Goal: Check status: Check status

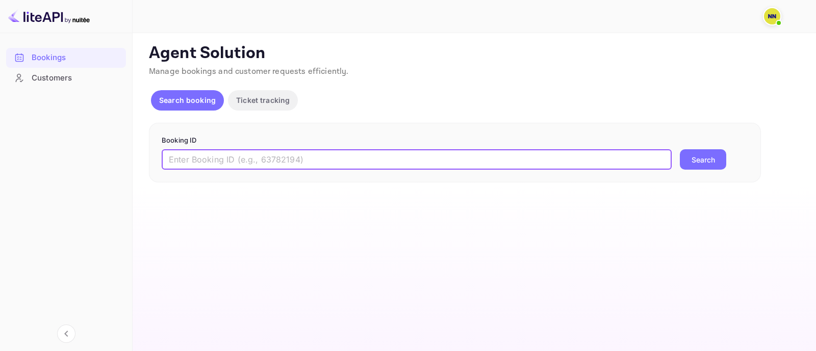
drag, startPoint x: 445, startPoint y: 154, endPoint x: 484, endPoint y: 163, distance: 40.7
click at [449, 159] on input "text" at bounding box center [417, 159] width 510 height 20
paste input "9078709"
type input "9078709"
click at [712, 160] on button "Search" at bounding box center [703, 159] width 46 height 20
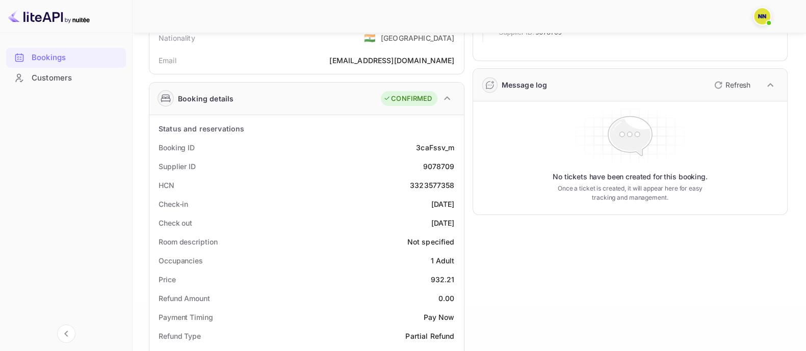
scroll to position [191, 0]
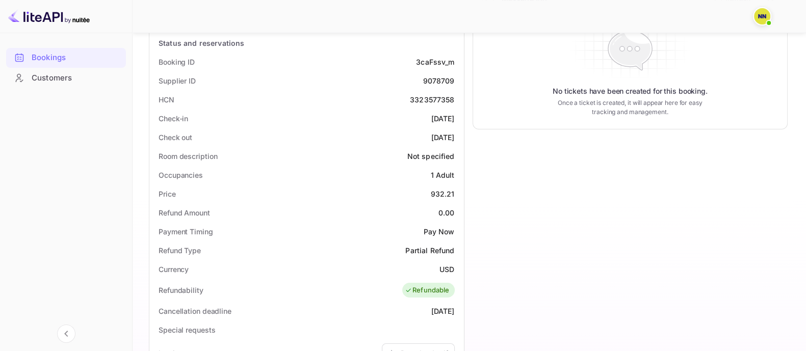
click at [423, 98] on div "3323577358" at bounding box center [432, 99] width 45 height 11
copy div "3323577358"
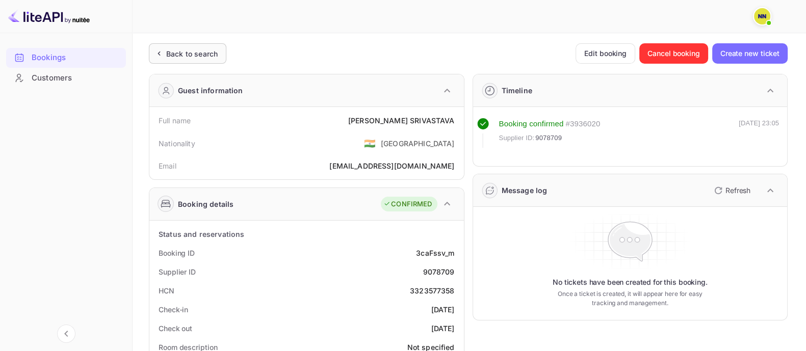
click at [203, 56] on div "Back to search" at bounding box center [191, 53] width 51 height 11
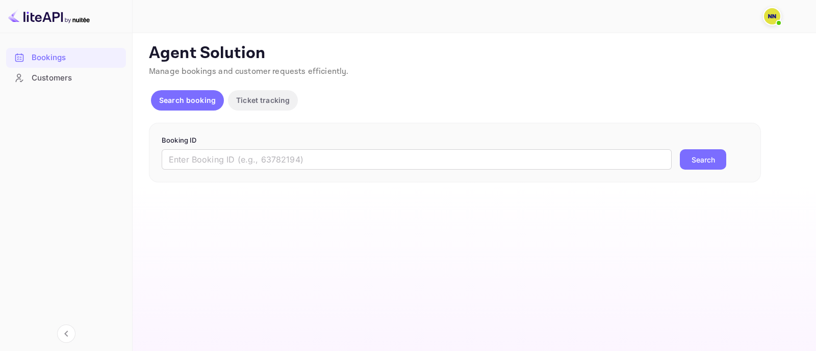
drag, startPoint x: 256, startPoint y: 157, endPoint x: 348, endPoint y: 177, distance: 93.5
click at [260, 160] on input "text" at bounding box center [417, 159] width 510 height 20
paste input "8879921"
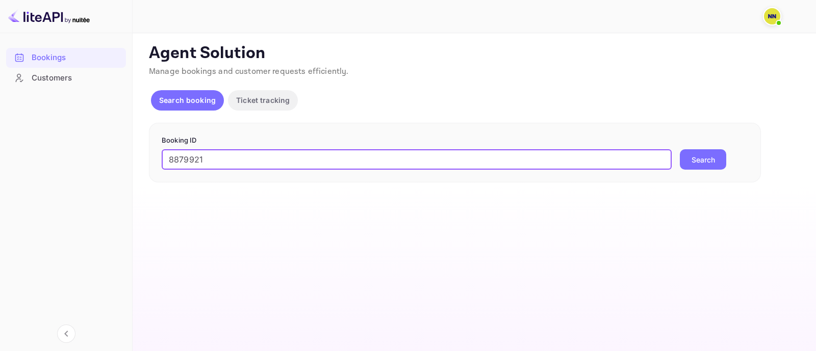
type input "8879921"
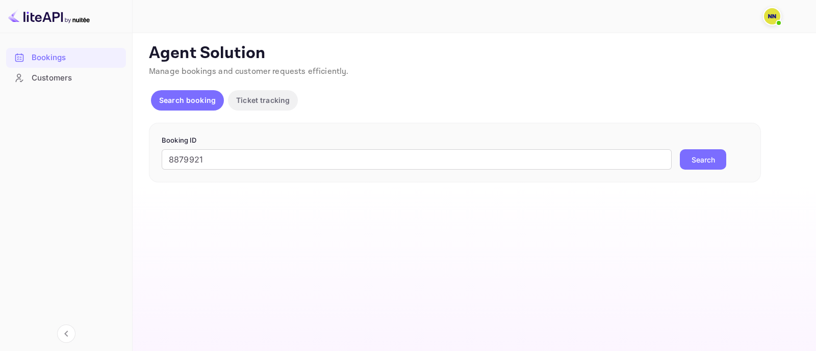
click at [709, 156] on button "Search" at bounding box center [703, 159] width 46 height 20
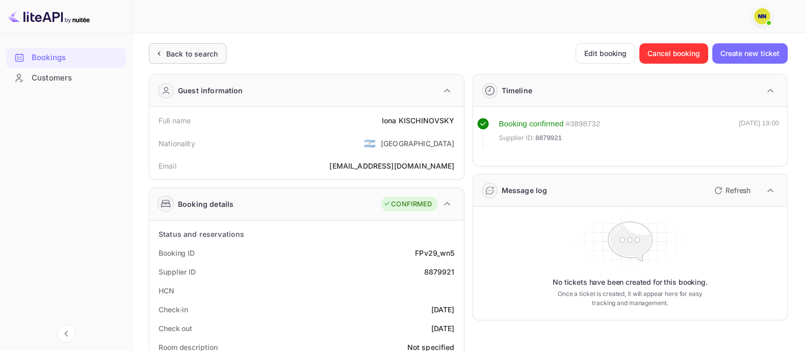
click at [178, 57] on div "Back to search" at bounding box center [191, 53] width 51 height 11
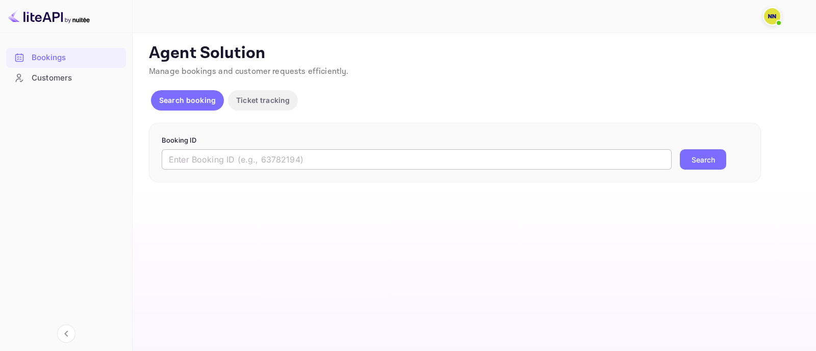
click at [208, 159] on input "text" at bounding box center [417, 159] width 510 height 20
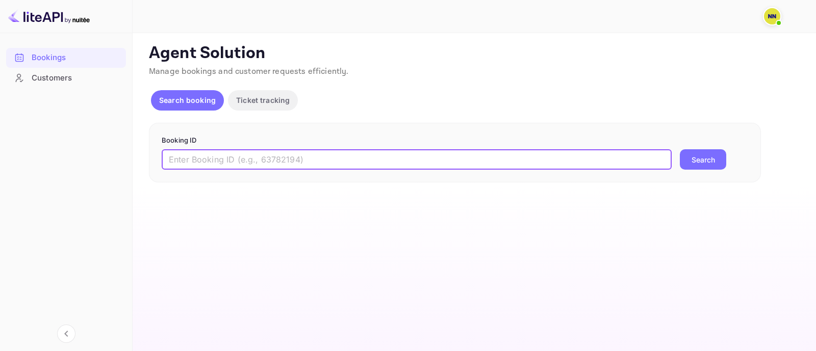
paste input "V9WC37"
click at [703, 157] on button "Search" at bounding box center [703, 159] width 46 height 20
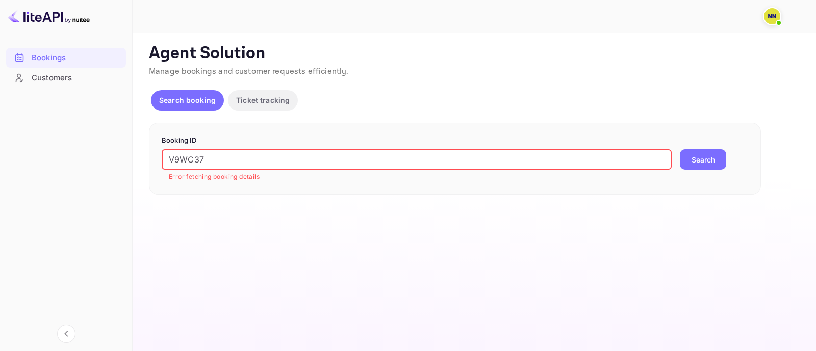
click at [377, 156] on input "V9WC37" at bounding box center [417, 159] width 510 height 20
paste input "766214"
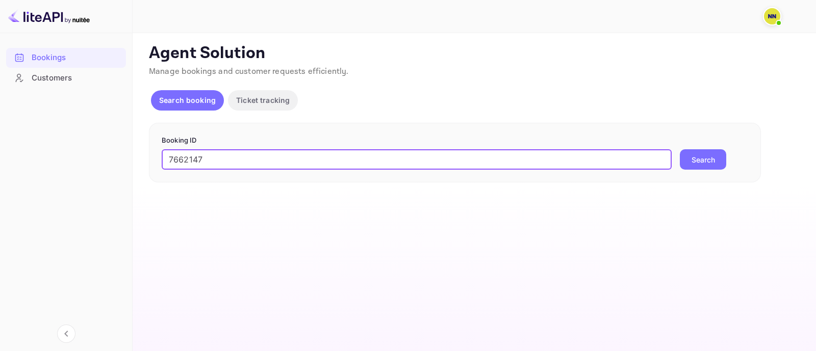
type input "7662147"
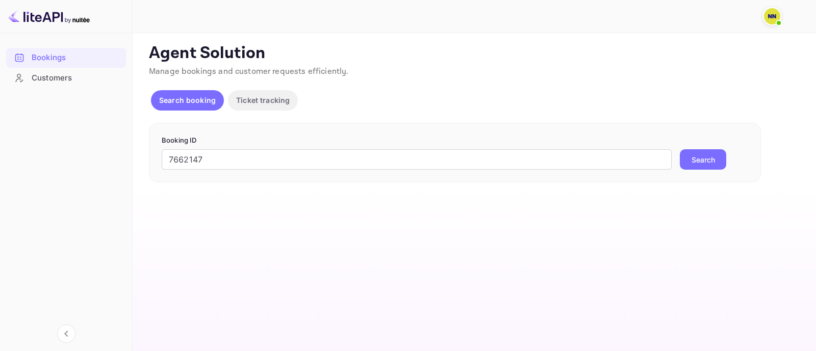
click at [694, 158] on button "Search" at bounding box center [703, 159] width 46 height 20
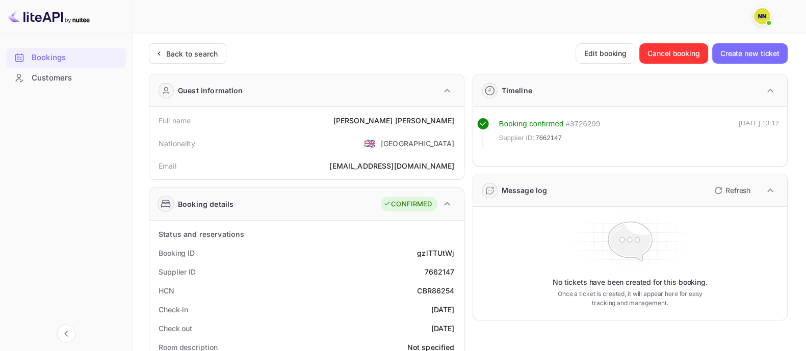
click at [443, 290] on div "CBR86254" at bounding box center [435, 291] width 37 height 11
copy div "CBR86254"
click at [206, 49] on div "Back to search" at bounding box center [191, 53] width 51 height 11
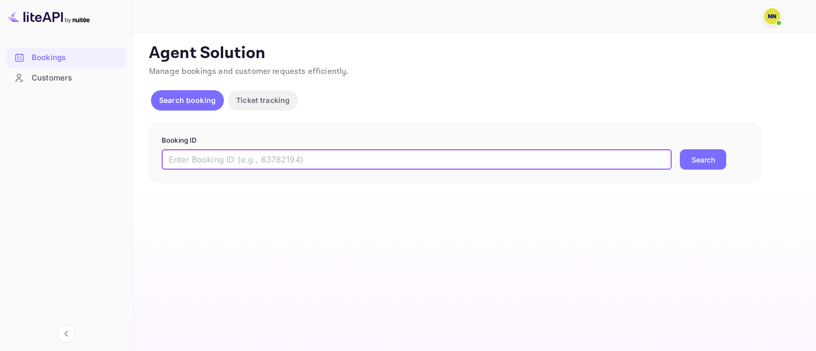
drag, startPoint x: 210, startPoint y: 154, endPoint x: 399, endPoint y: 156, distance: 189.2
click at [211, 156] on input "text" at bounding box center [417, 159] width 510 height 20
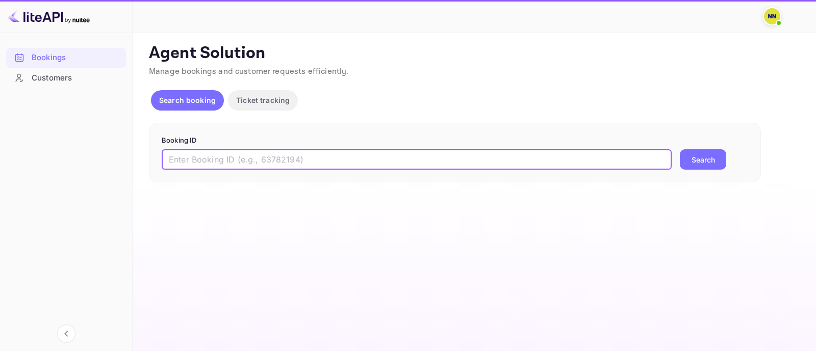
paste input "8988636"
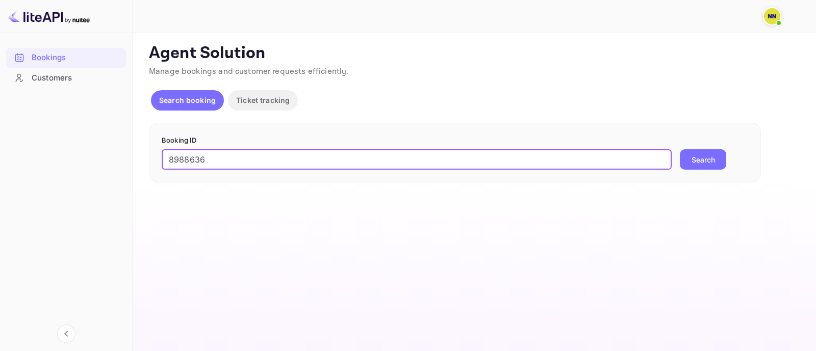
type input "8988636"
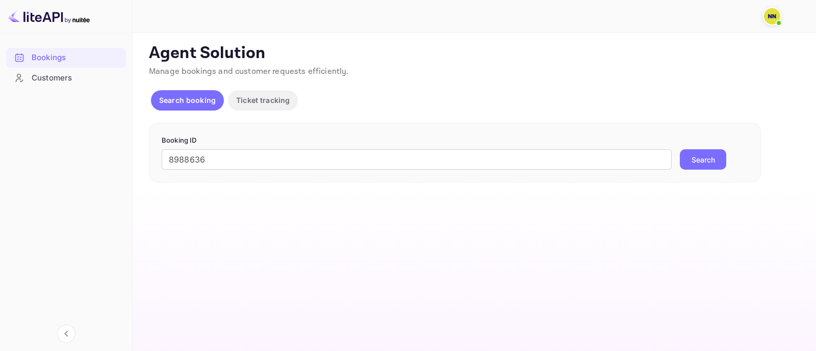
click at [696, 157] on button "Search" at bounding box center [703, 159] width 46 height 20
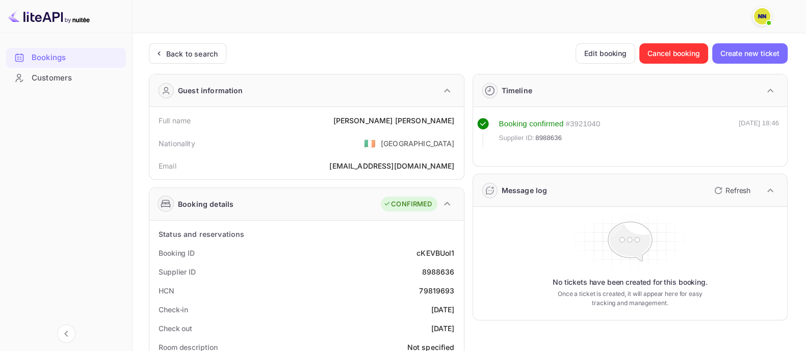
click at [436, 286] on div "79819693" at bounding box center [436, 291] width 35 height 11
copy div "79819693"
click at [216, 53] on div "Back to search" at bounding box center [191, 53] width 51 height 11
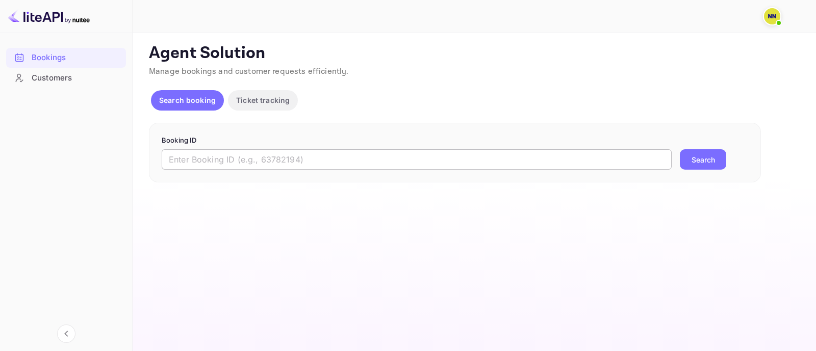
drag, startPoint x: 217, startPoint y: 158, endPoint x: 227, endPoint y: 161, distance: 10.5
click at [219, 159] on input "text" at bounding box center [417, 159] width 510 height 20
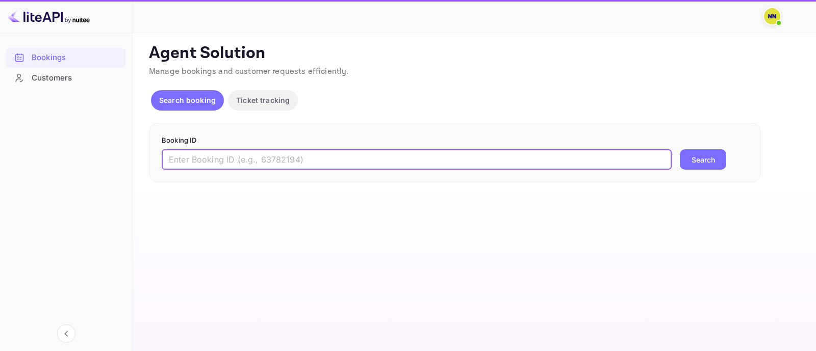
paste input "9228132"
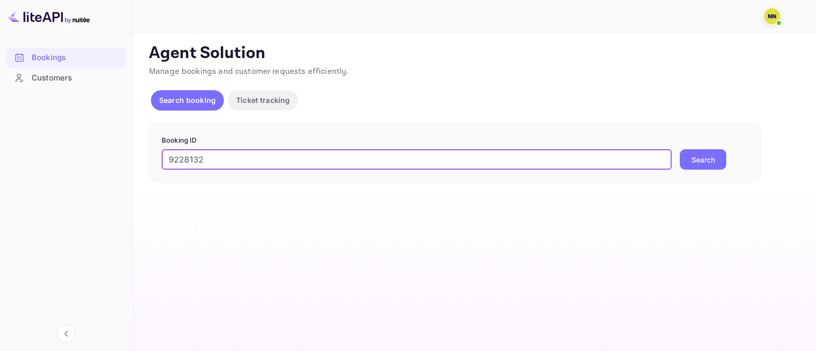
type input "9228132"
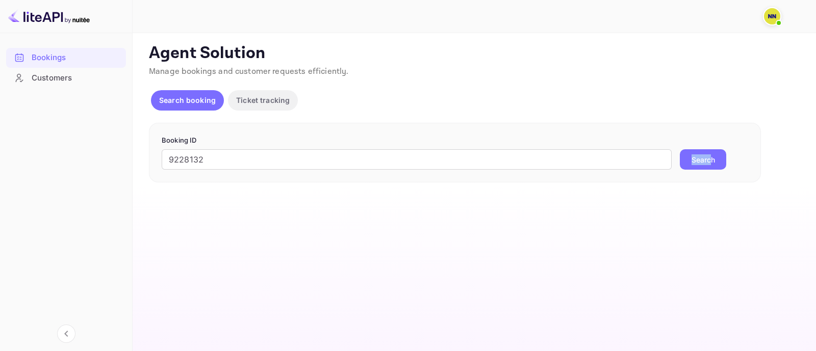
click at [712, 151] on form "Booking ID 9228132 ​ Search" at bounding box center [455, 153] width 586 height 35
click at [712, 154] on button "Search" at bounding box center [703, 159] width 46 height 20
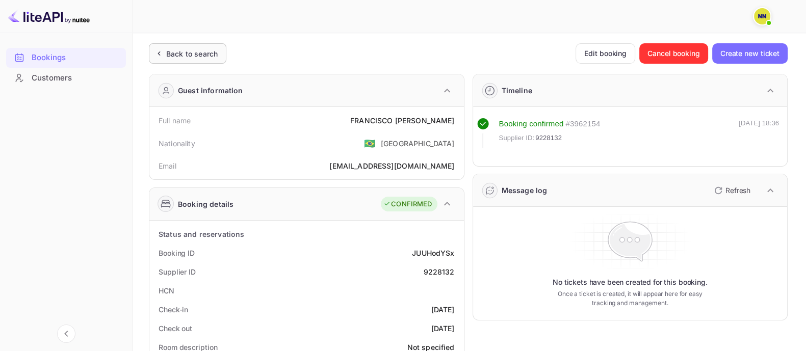
click at [206, 48] on div "Back to search" at bounding box center [191, 53] width 51 height 11
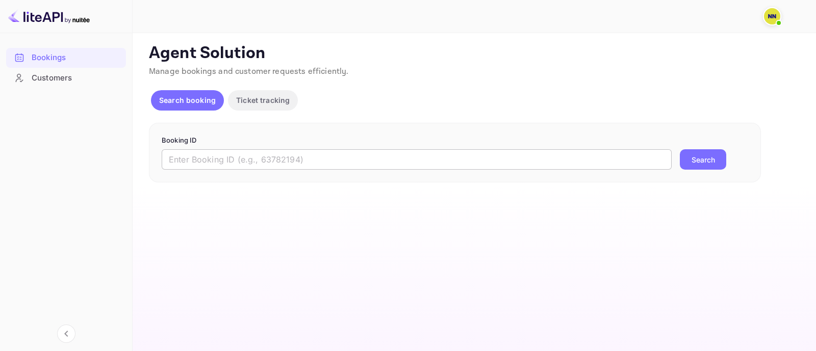
drag, startPoint x: 391, startPoint y: 162, endPoint x: 420, endPoint y: 167, distance: 29.4
click at [390, 163] on input "text" at bounding box center [417, 159] width 510 height 20
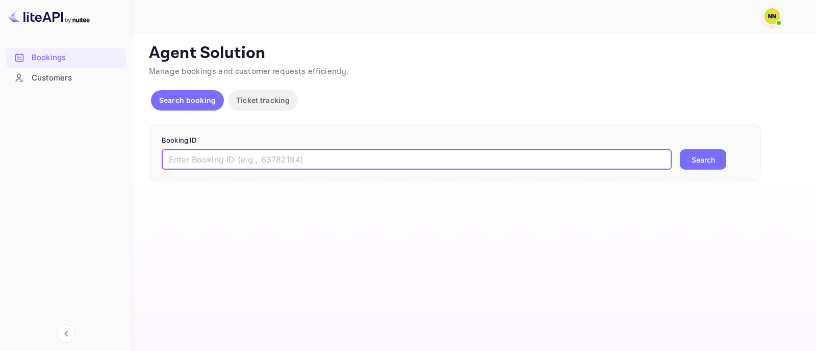
paste input "9091077"
type input "9091077"
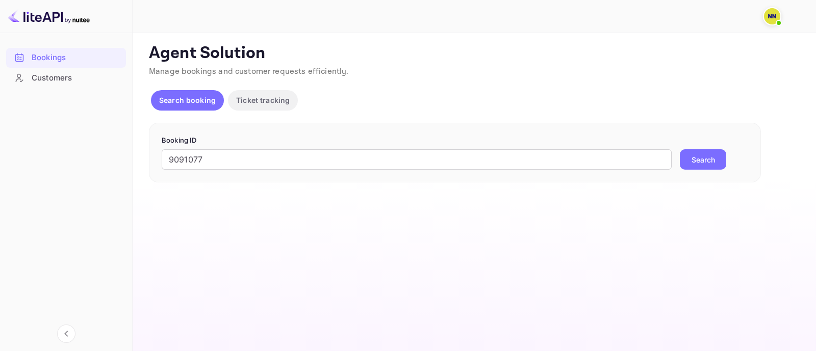
click at [713, 161] on button "Search" at bounding box center [703, 159] width 46 height 20
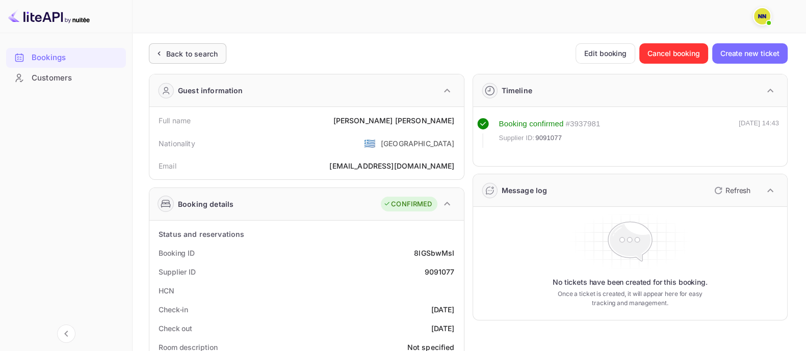
click at [193, 53] on div "Back to search" at bounding box center [191, 53] width 51 height 11
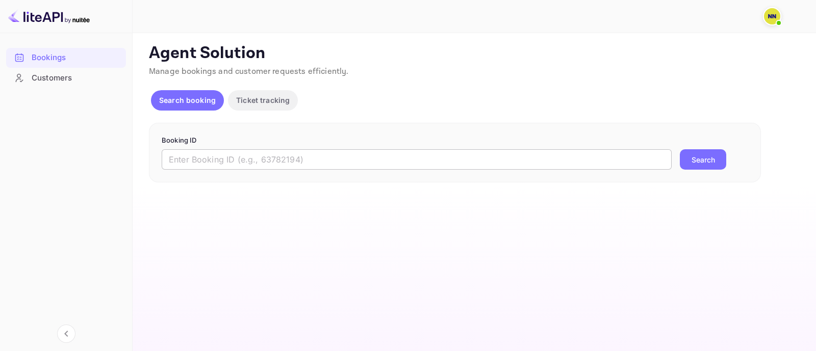
click at [196, 163] on input "text" at bounding box center [417, 159] width 510 height 20
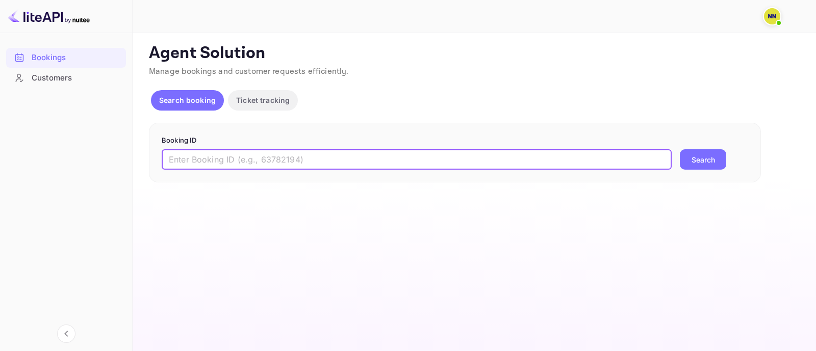
paste input "8969720"
type input "8969720"
click at [698, 159] on button "Search" at bounding box center [703, 159] width 46 height 20
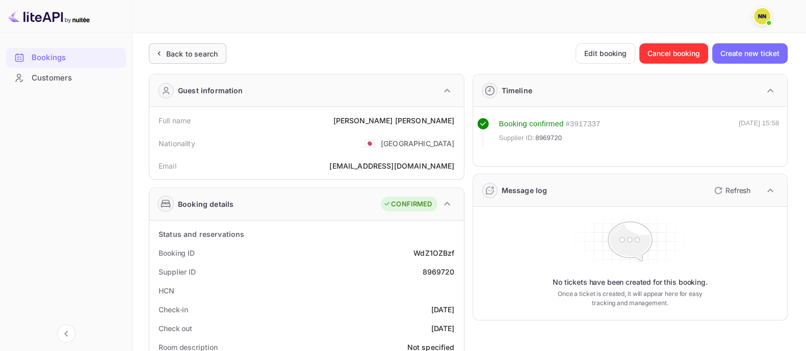
click at [201, 50] on div "Back to search" at bounding box center [191, 53] width 51 height 11
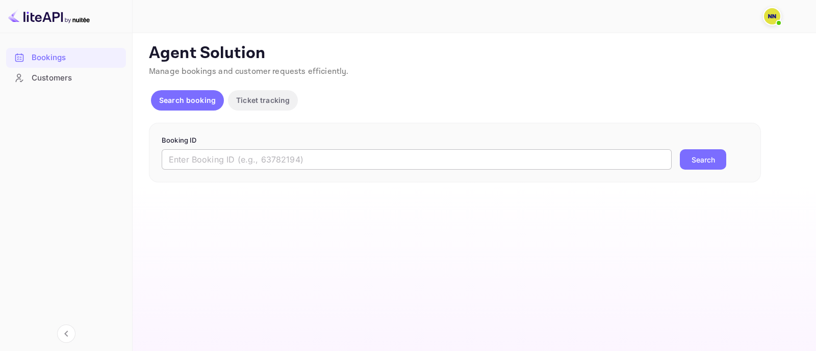
drag, startPoint x: 232, startPoint y: 154, endPoint x: 276, endPoint y: 167, distance: 45.7
click at [231, 156] on input "text" at bounding box center [417, 159] width 510 height 20
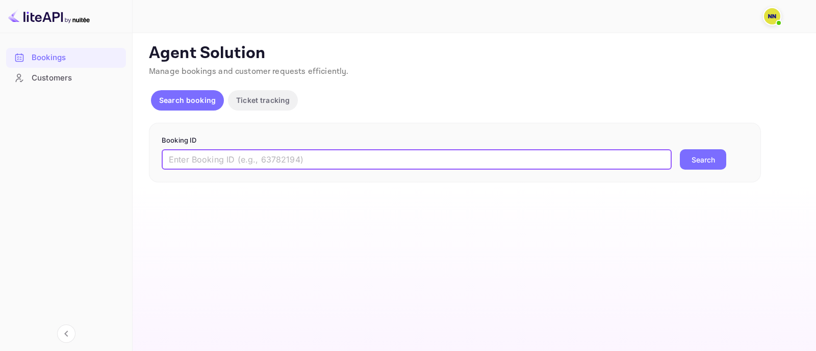
paste input "8793180"
type input "8793180"
click at [692, 161] on button "Search" at bounding box center [703, 159] width 46 height 20
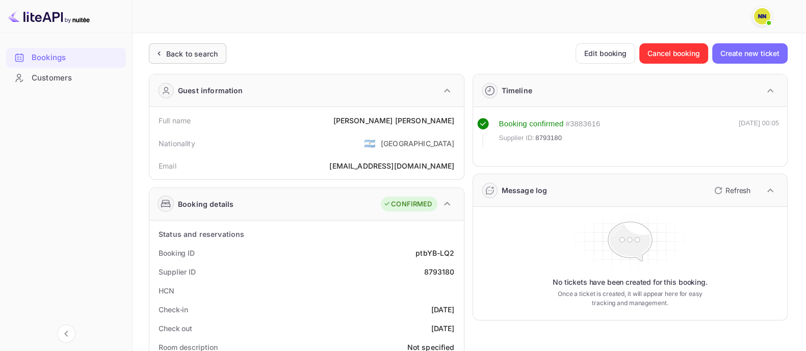
click at [218, 56] on div "Back to search" at bounding box center [187, 53] width 77 height 20
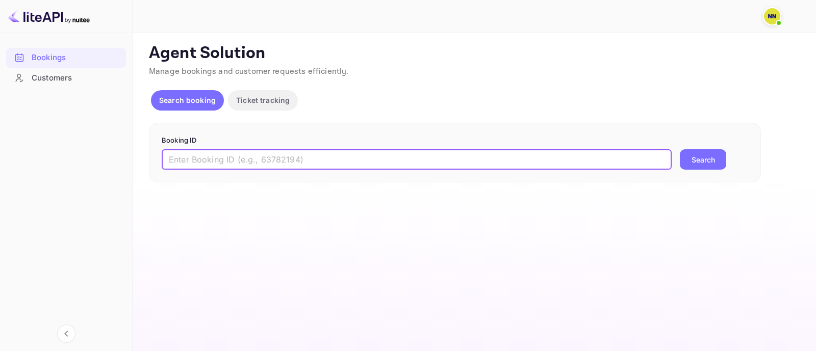
drag, startPoint x: 242, startPoint y: 159, endPoint x: 378, endPoint y: 177, distance: 136.9
click at [246, 166] on input "text" at bounding box center [417, 159] width 510 height 20
paste input "9034904"
type input "9034904"
click at [690, 166] on button "Search" at bounding box center [703, 159] width 46 height 20
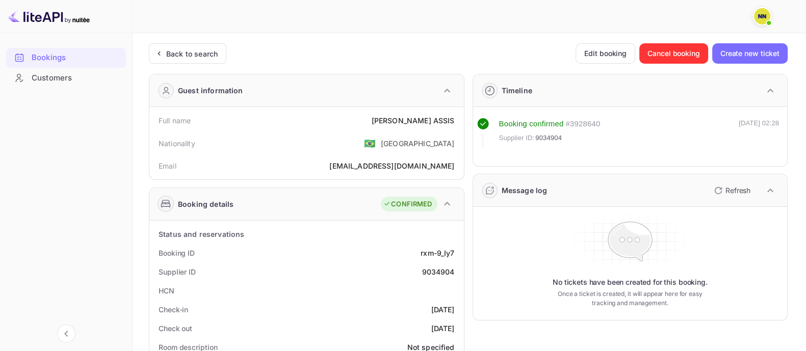
drag, startPoint x: 188, startPoint y: 56, endPoint x: 206, endPoint y: 84, distance: 33.9
click at [188, 55] on div "Back to search" at bounding box center [191, 53] width 51 height 11
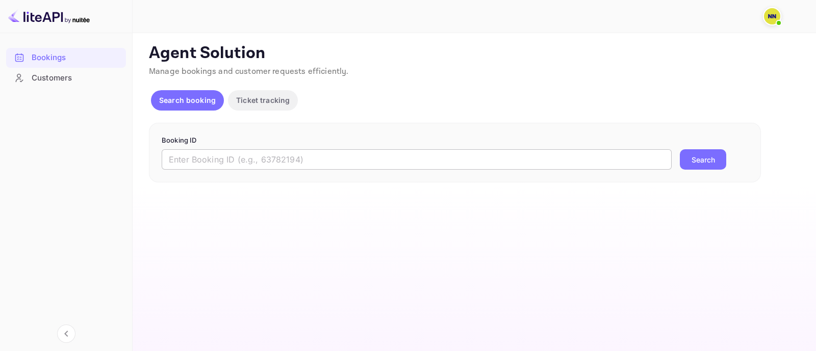
click at [209, 160] on input "text" at bounding box center [417, 159] width 510 height 20
paste input "8931785"
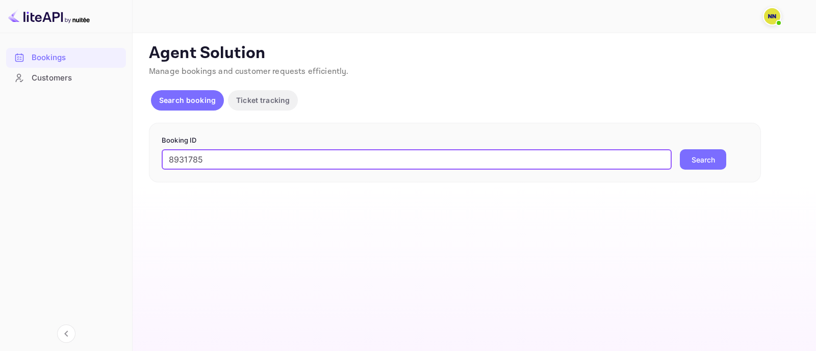
type input "8931785"
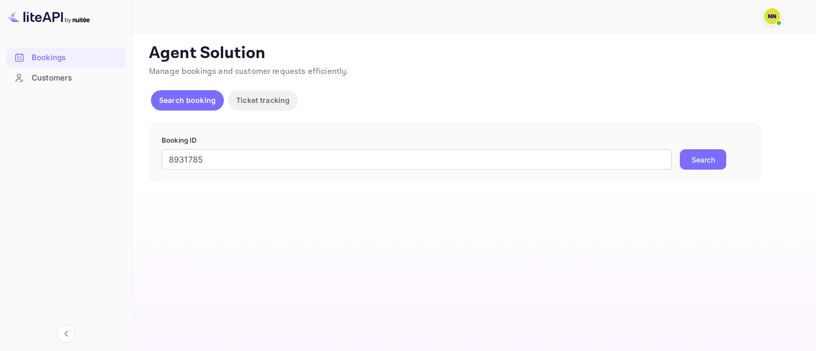
click at [696, 154] on button "Search" at bounding box center [703, 159] width 46 height 20
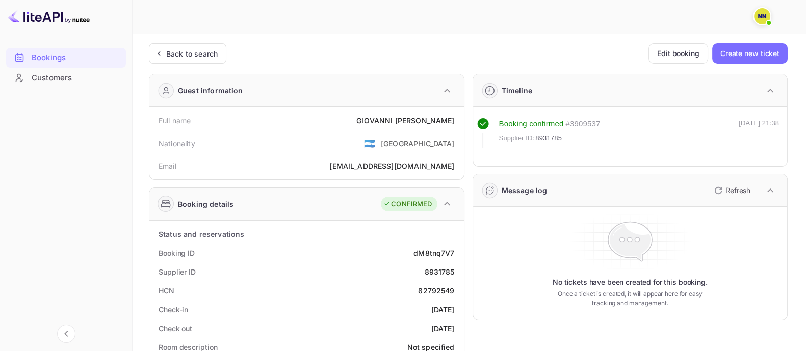
click at [438, 292] on div "82792549" at bounding box center [436, 291] width 36 height 11
copy div "82792549"
click at [184, 59] on div "Back to search" at bounding box center [187, 53] width 77 height 20
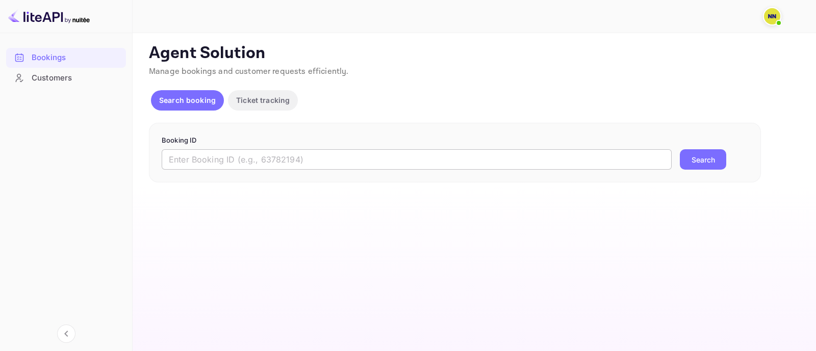
click at [297, 154] on input "text" at bounding box center [417, 159] width 510 height 20
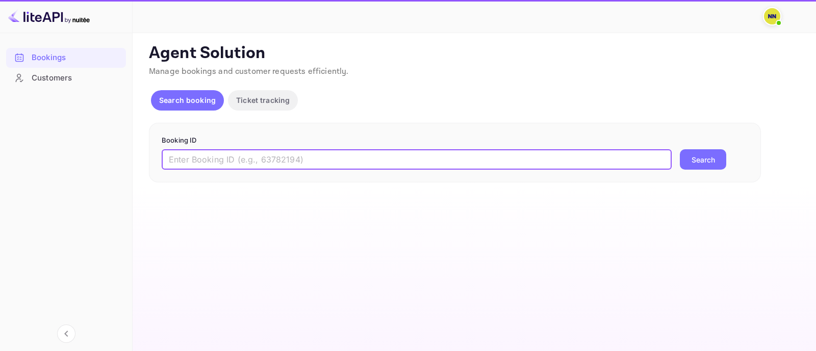
paste input "8931916"
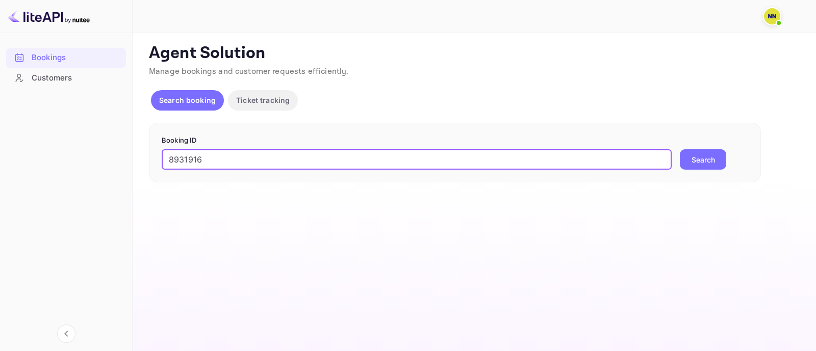
type input "8931916"
click at [693, 157] on button "Search" at bounding box center [703, 159] width 46 height 20
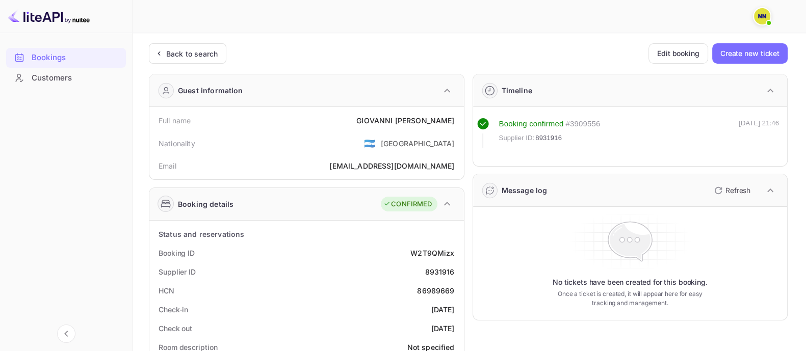
click at [438, 281] on div "HCN 86989669" at bounding box center [306, 290] width 306 height 19
click at [438, 282] on div "HCN 86989669" at bounding box center [306, 290] width 306 height 19
click at [441, 286] on div "86989669" at bounding box center [435, 291] width 37 height 11
click at [441, 287] on div "86989669" at bounding box center [435, 291] width 37 height 11
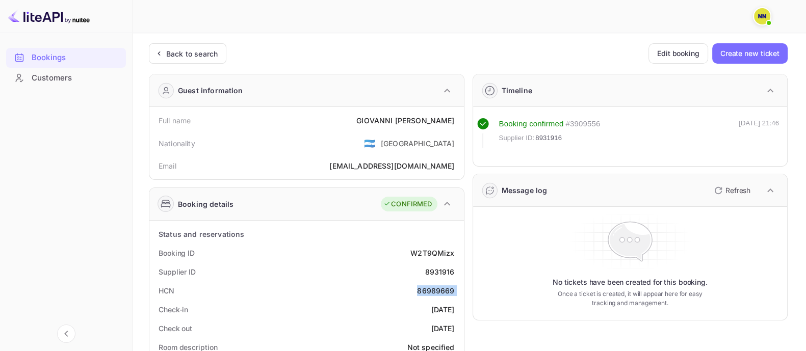
copy div "86989669"
click at [199, 54] on div "Back to search" at bounding box center [191, 53] width 51 height 11
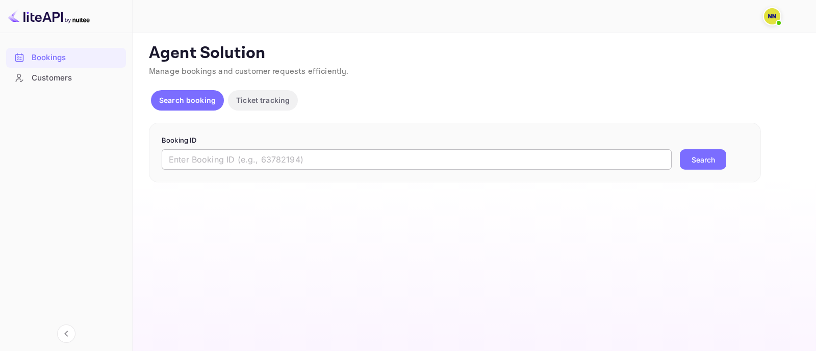
click at [320, 160] on input "text" at bounding box center [417, 159] width 510 height 20
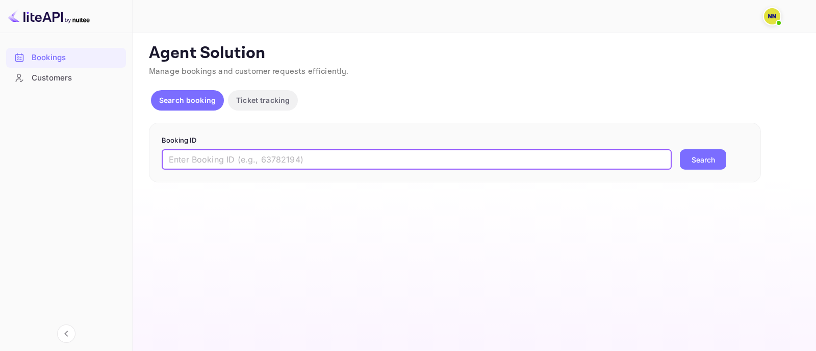
paste input "8863088"
type input "8863088"
click at [704, 158] on button "Search" at bounding box center [703, 159] width 46 height 20
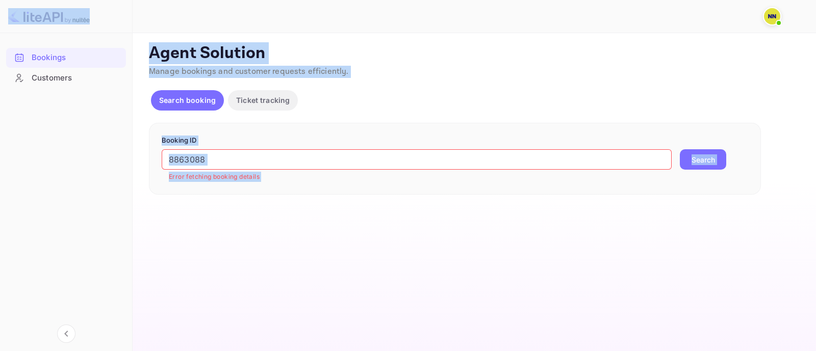
click at [396, 159] on input "8863088" at bounding box center [417, 159] width 510 height 20
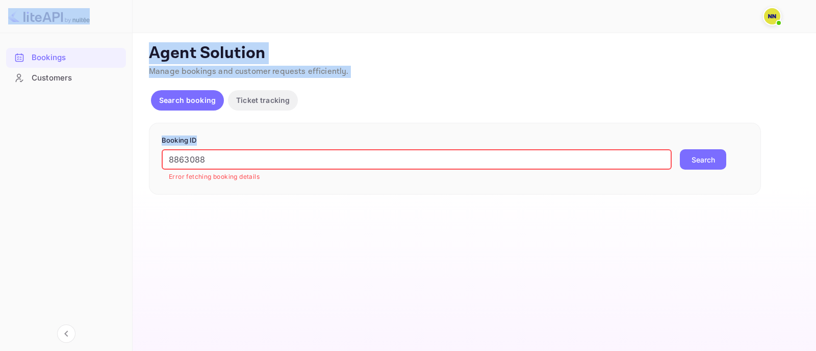
click at [397, 160] on input "8863088" at bounding box center [417, 159] width 510 height 20
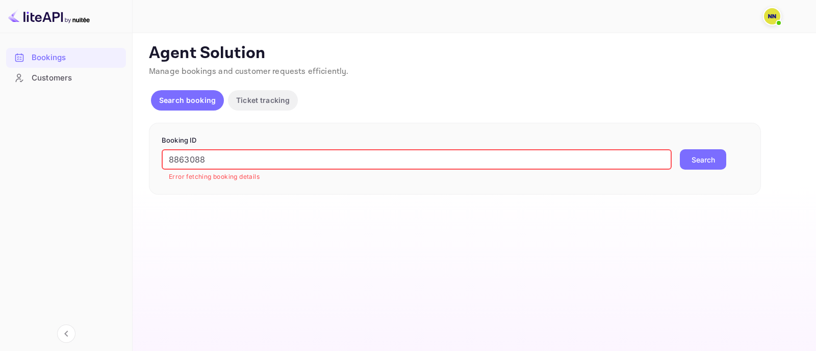
click at [397, 160] on input "8863088" at bounding box center [417, 159] width 510 height 20
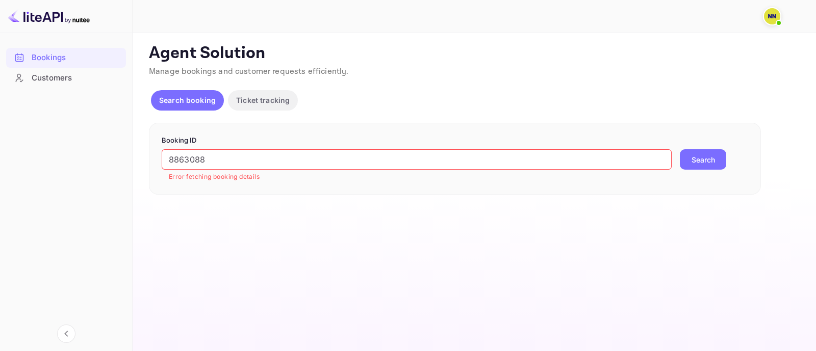
click at [685, 159] on button "Search" at bounding box center [703, 159] width 46 height 20
